Goal: Task Accomplishment & Management: Use online tool/utility

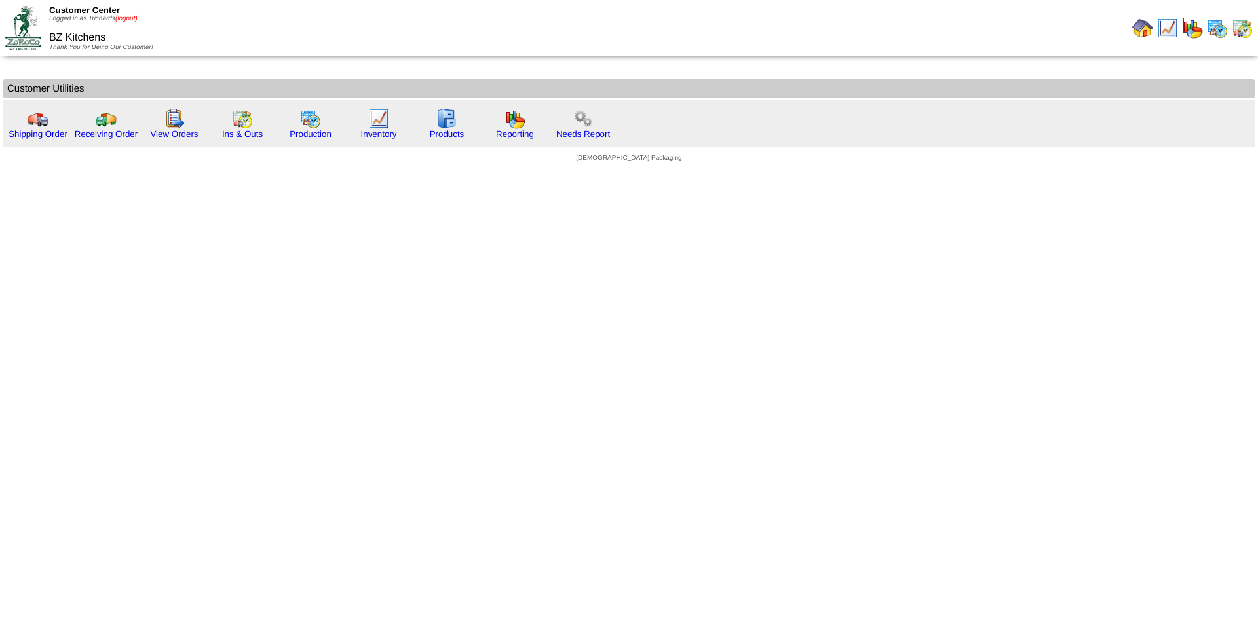
click at [136, 21] on link "(logout)" at bounding box center [126, 18] width 22 height 7
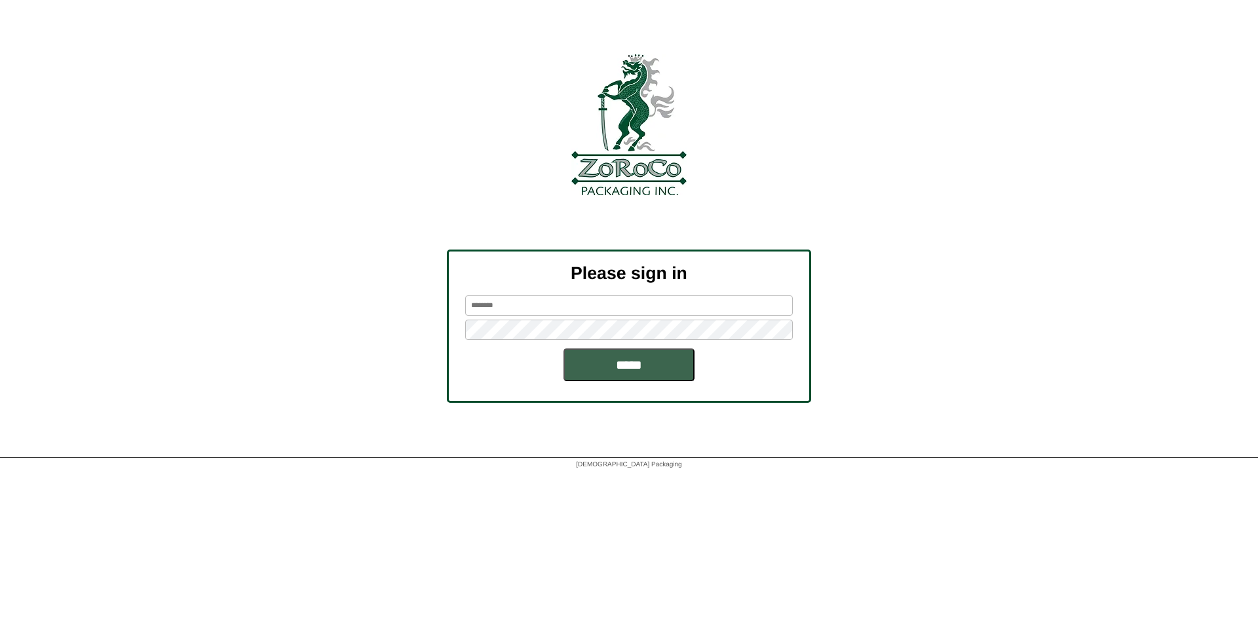
type input "*********"
click at [493, 305] on input "*********" at bounding box center [629, 305] width 328 height 20
click at [1199, 52] on div at bounding box center [629, 27] width 1258 height 54
click at [654, 360] on input "*****" at bounding box center [628, 364] width 131 height 33
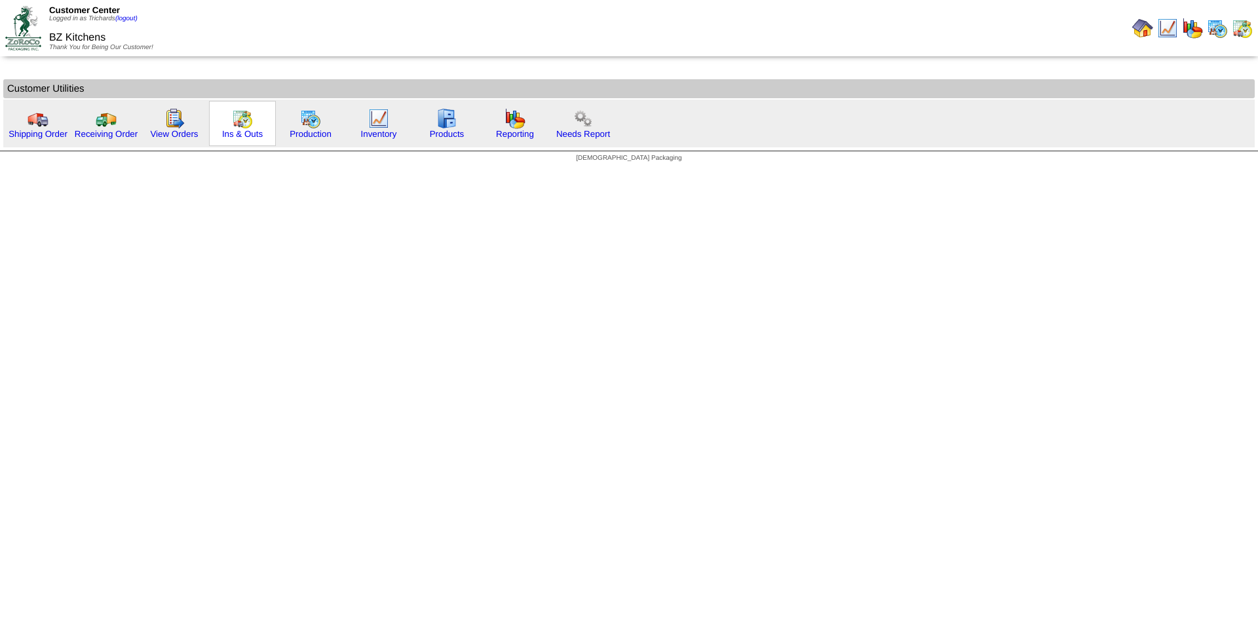
click at [237, 128] on img at bounding box center [242, 118] width 21 height 21
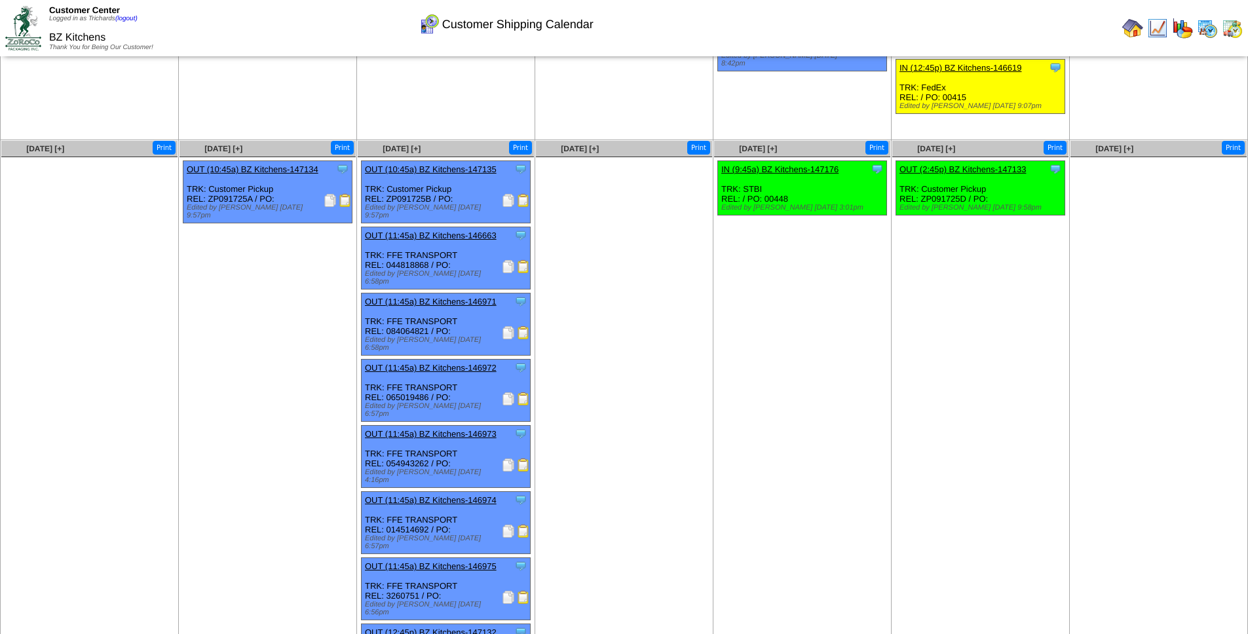
scroll to position [181, 0]
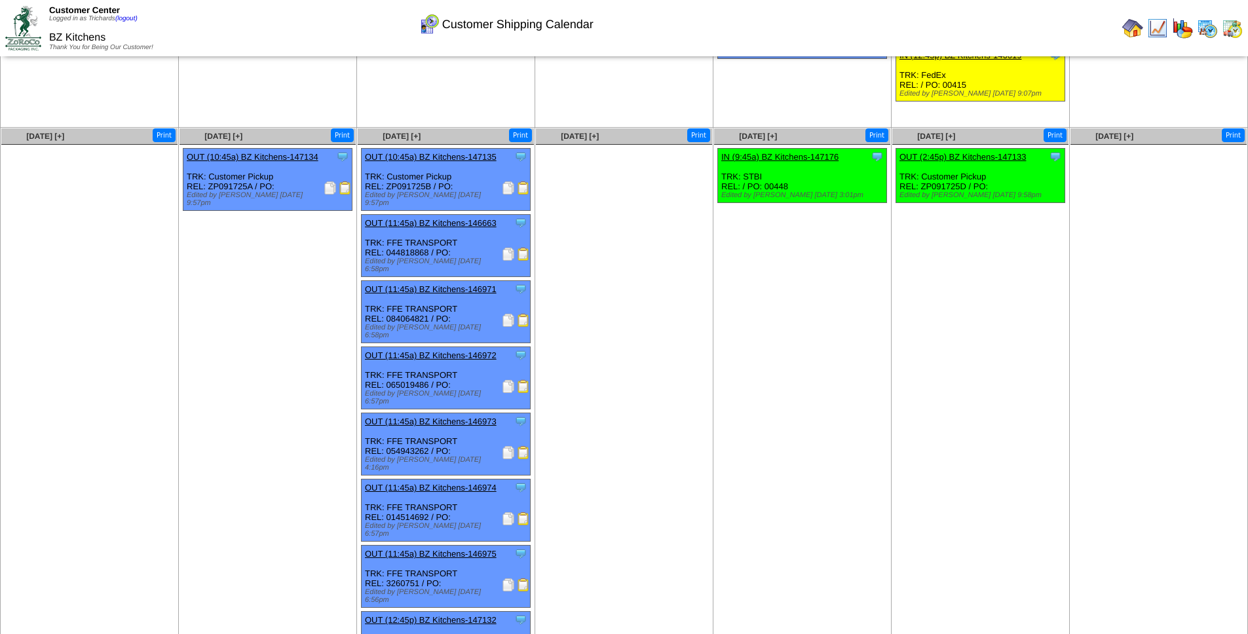
click at [641, 242] on ul at bounding box center [624, 243] width 176 height 197
click at [408, 187] on div "Clone Item OUT (10:45a) BZ Kitchens-147135 BZ Kitchens ScheduleID: 147135 5400 …" at bounding box center [446, 180] width 169 height 62
click at [509, 248] on img at bounding box center [508, 254] width 13 height 13
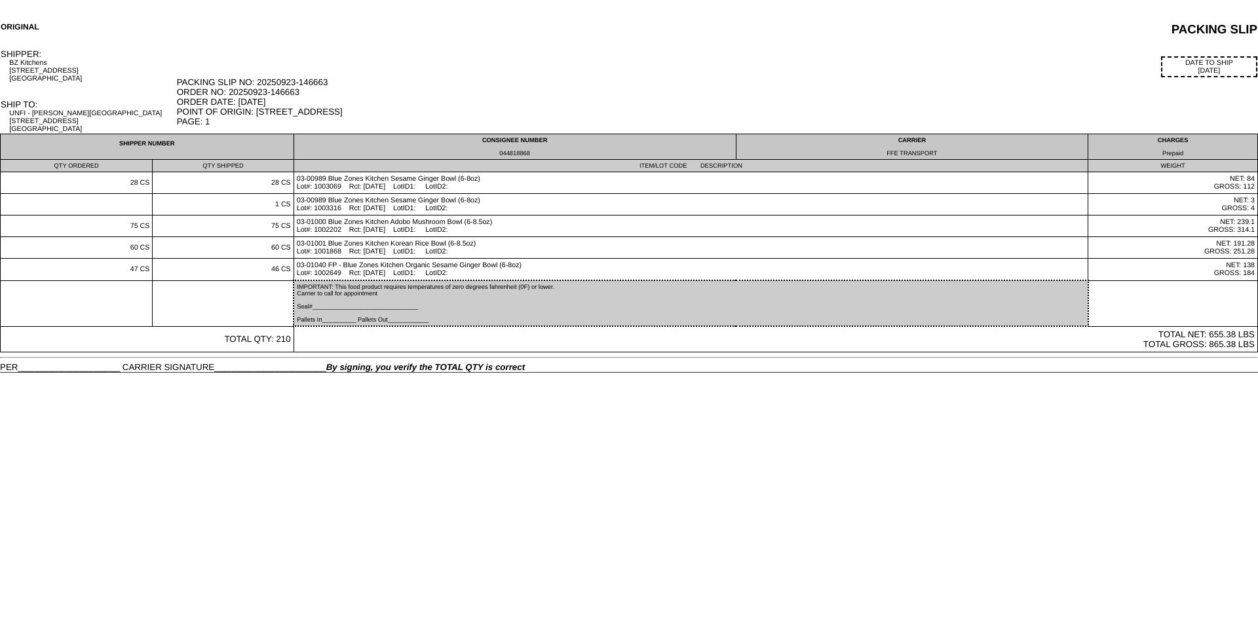
click at [515, 153] on div "044818868" at bounding box center [515, 153] width 436 height 7
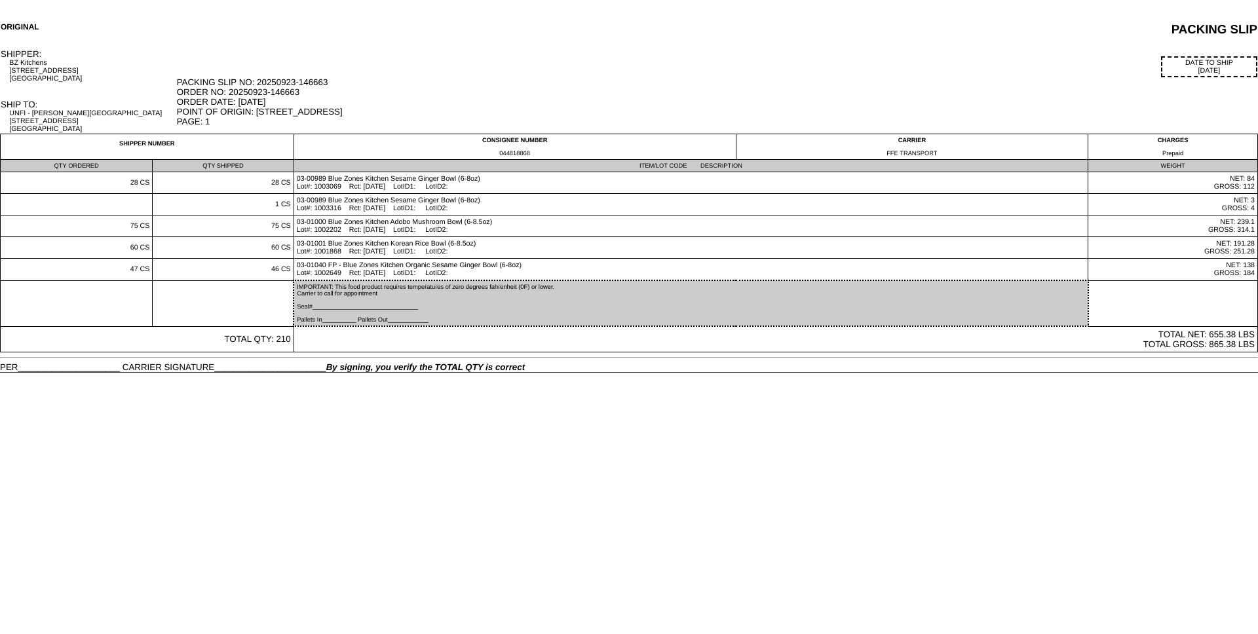
click at [543, 85] on div "PACKING SLIP NO: 20250923-146663 ORDER NO: 20250923-146663 ORDER DATE: [DATE] P…" at bounding box center [717, 101] width 1080 height 49
click at [698, 48] on td "DATE TO SHIP [DATE] PACKING SLIP NO: 20250923-146663 ORDER NO: 20250923-146663 …" at bounding box center [717, 90] width 1082 height 85
click at [624, 52] on td "DATE TO SHIP 09/23/25 PACKING SLIP NO: 20250923-146663 ORDER NO: 20250923-14666…" at bounding box center [717, 90] width 1082 height 85
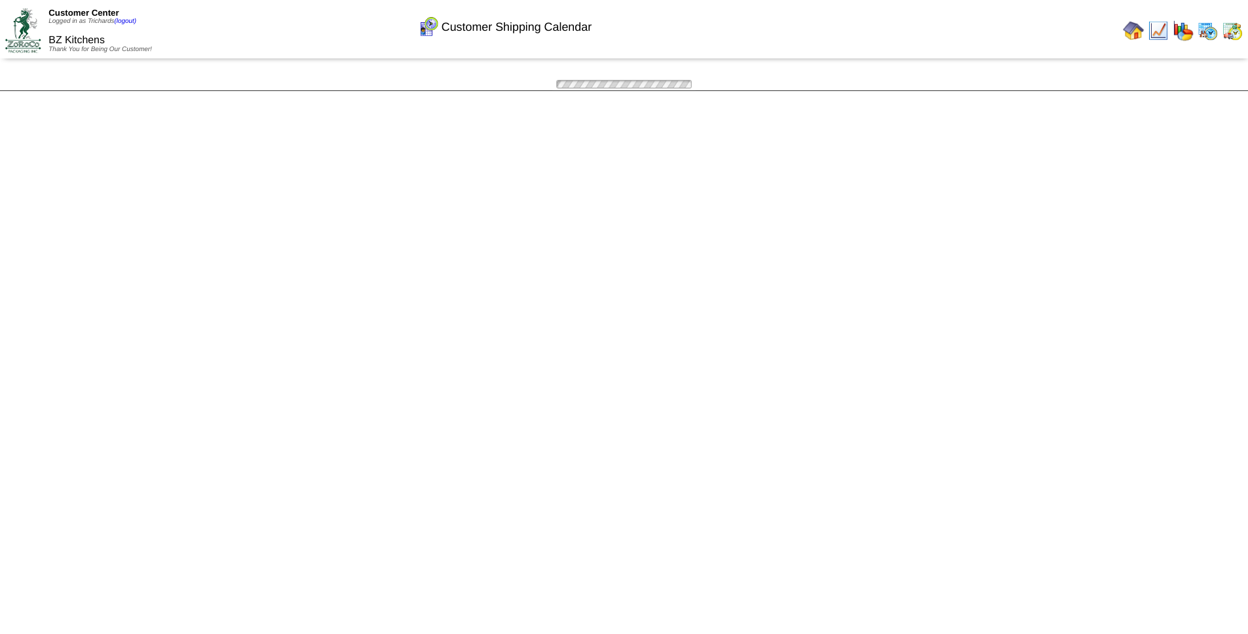
scroll to position [181, 0]
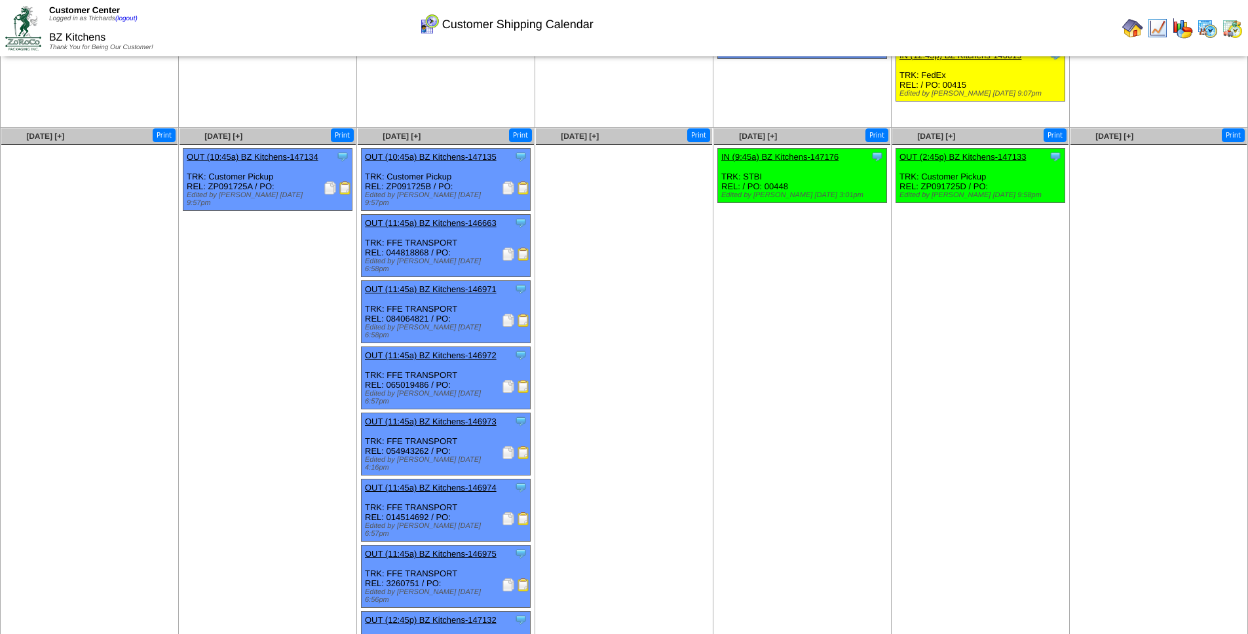
click at [507, 578] on img at bounding box center [508, 584] width 13 height 13
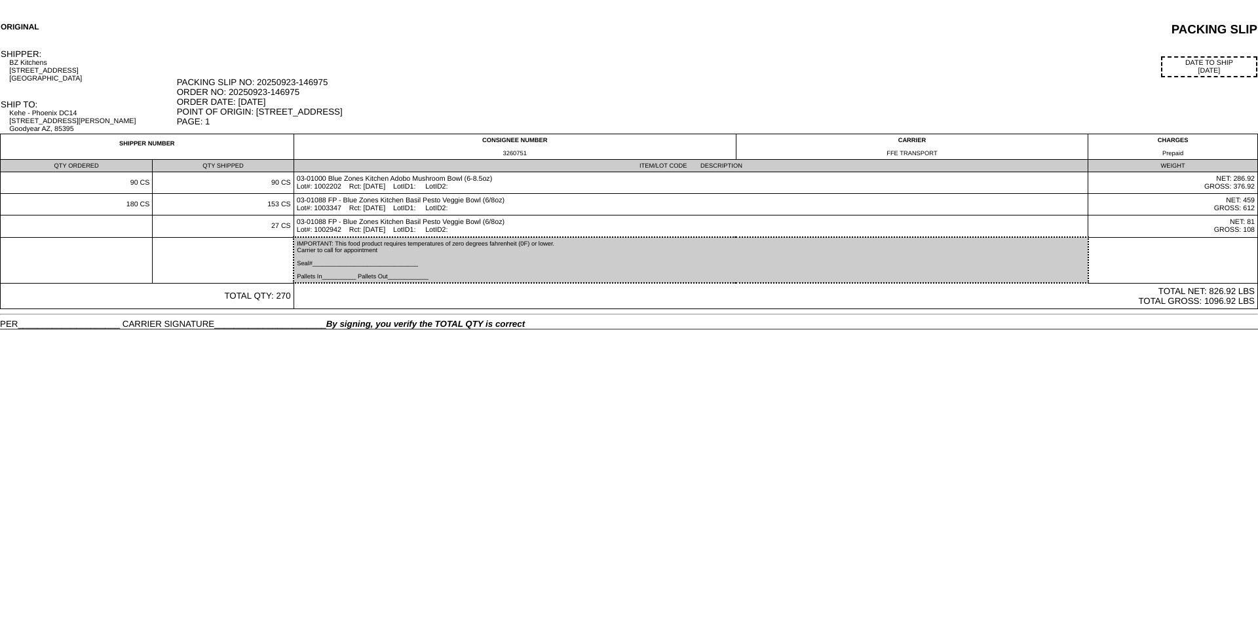
click at [498, 74] on div "DATE TO SHIP [DATE]" at bounding box center [717, 66] width 1080 height 21
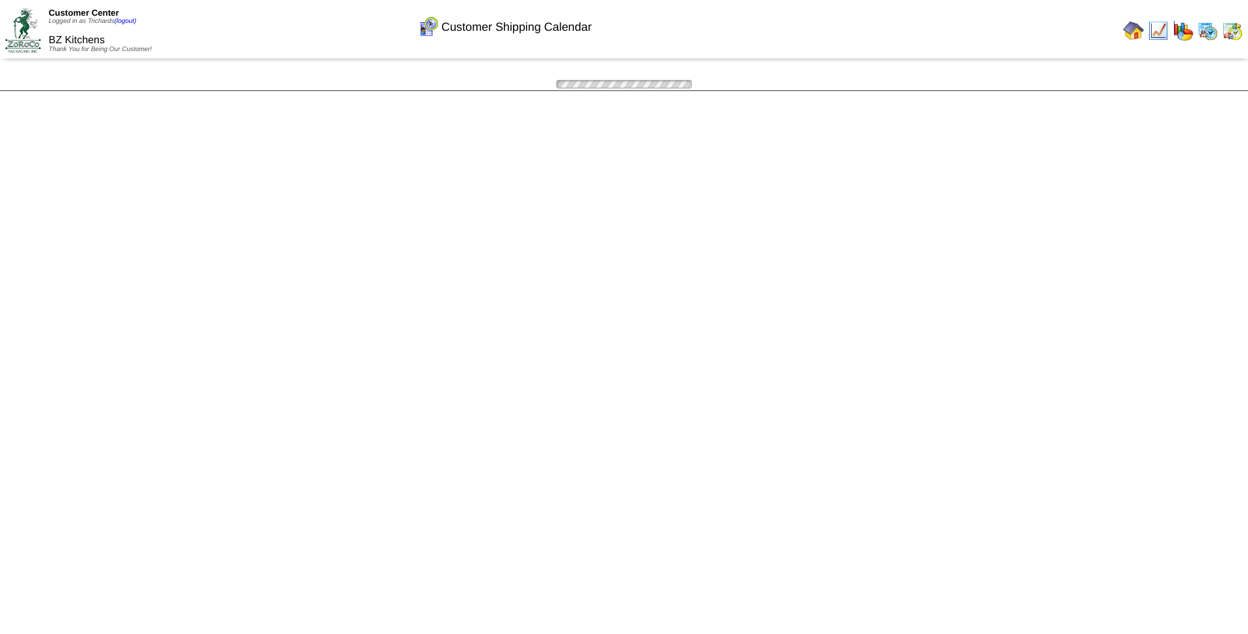
scroll to position [181, 0]
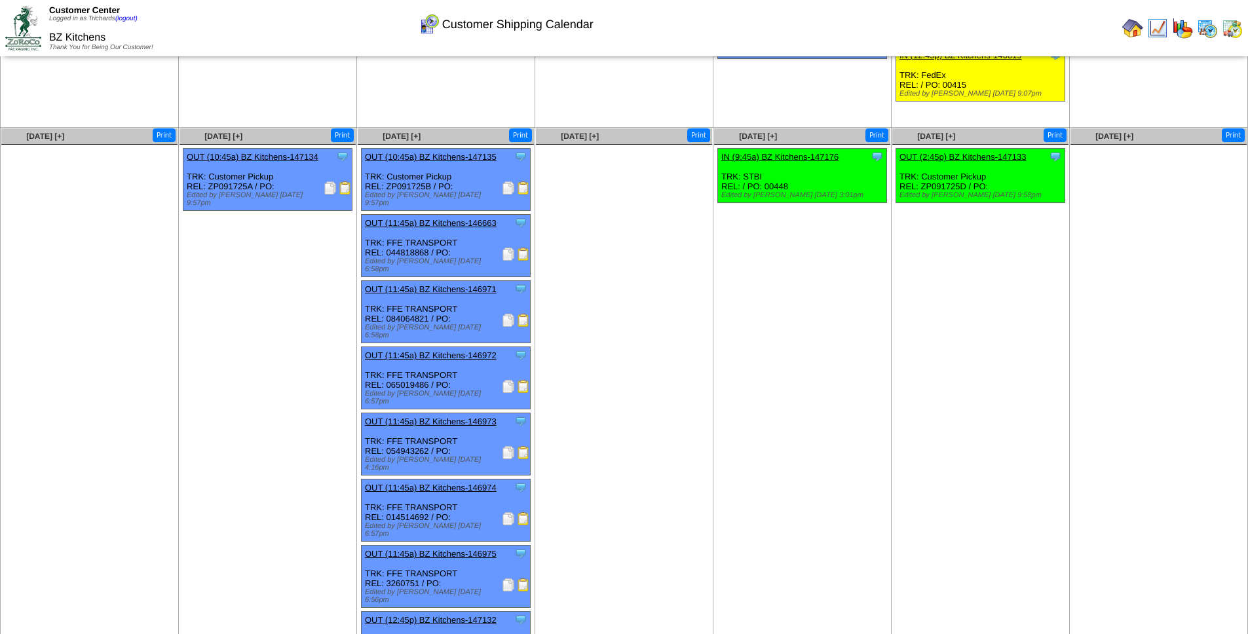
click at [622, 241] on ul at bounding box center [624, 243] width 176 height 197
click at [508, 248] on img at bounding box center [508, 254] width 13 height 13
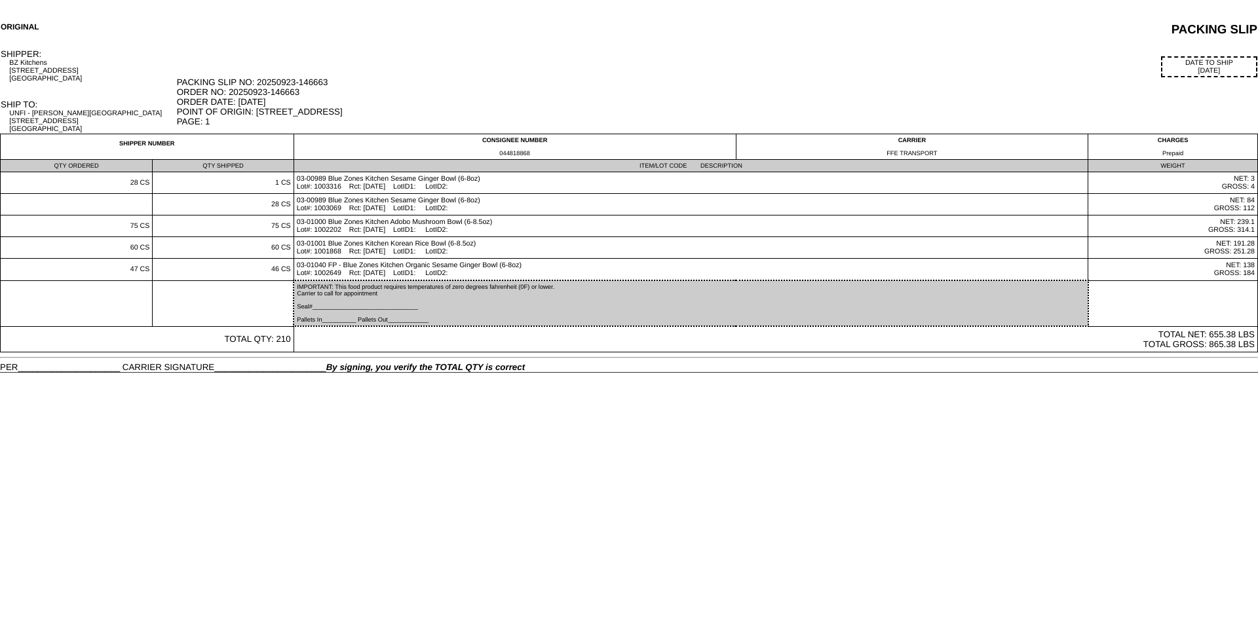
click at [871, 61] on div "DATE TO SHIP [DATE]" at bounding box center [717, 66] width 1080 height 21
click at [67, 68] on div "BZ Kitchens 2303 S 4th St Austin, TX 78704" at bounding box center [92, 71] width 166 height 24
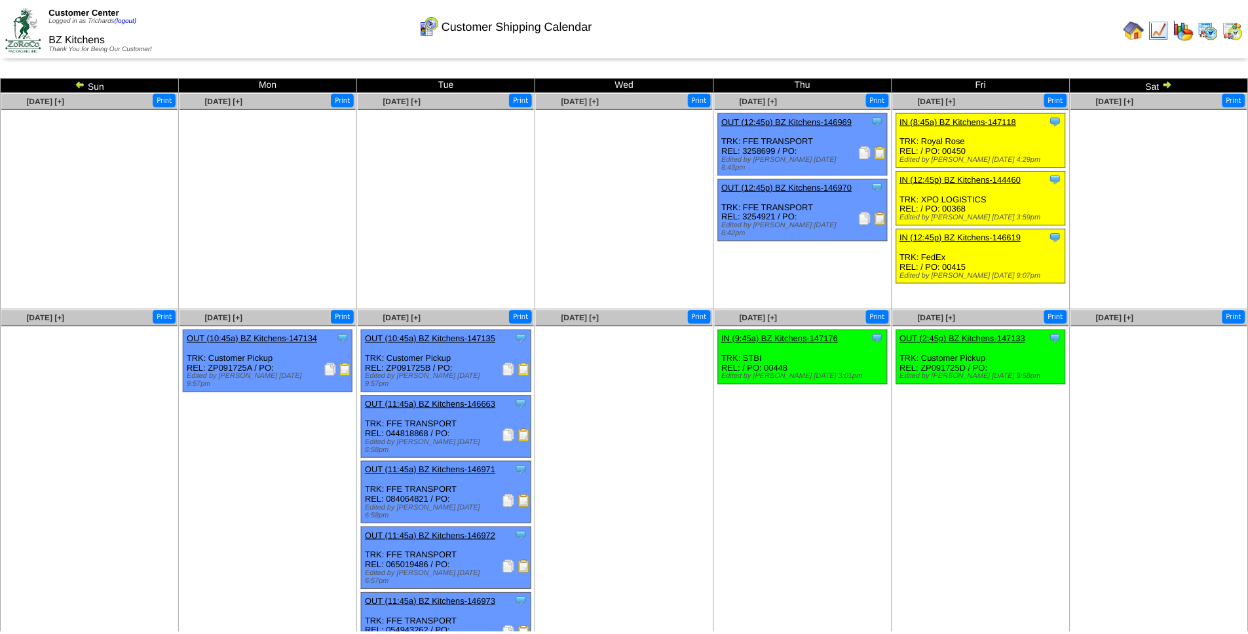
scroll to position [181, 0]
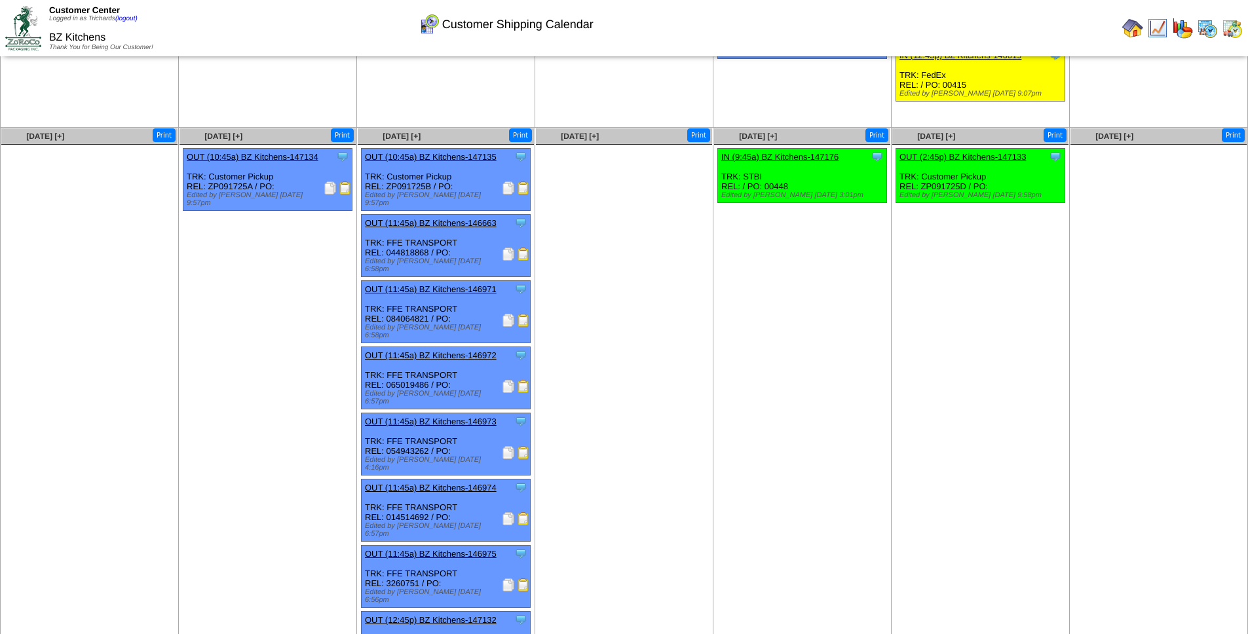
click at [623, 365] on td "[DATE] [+] Print" at bounding box center [624, 403] width 178 height 551
